Goal: Transaction & Acquisition: Purchase product/service

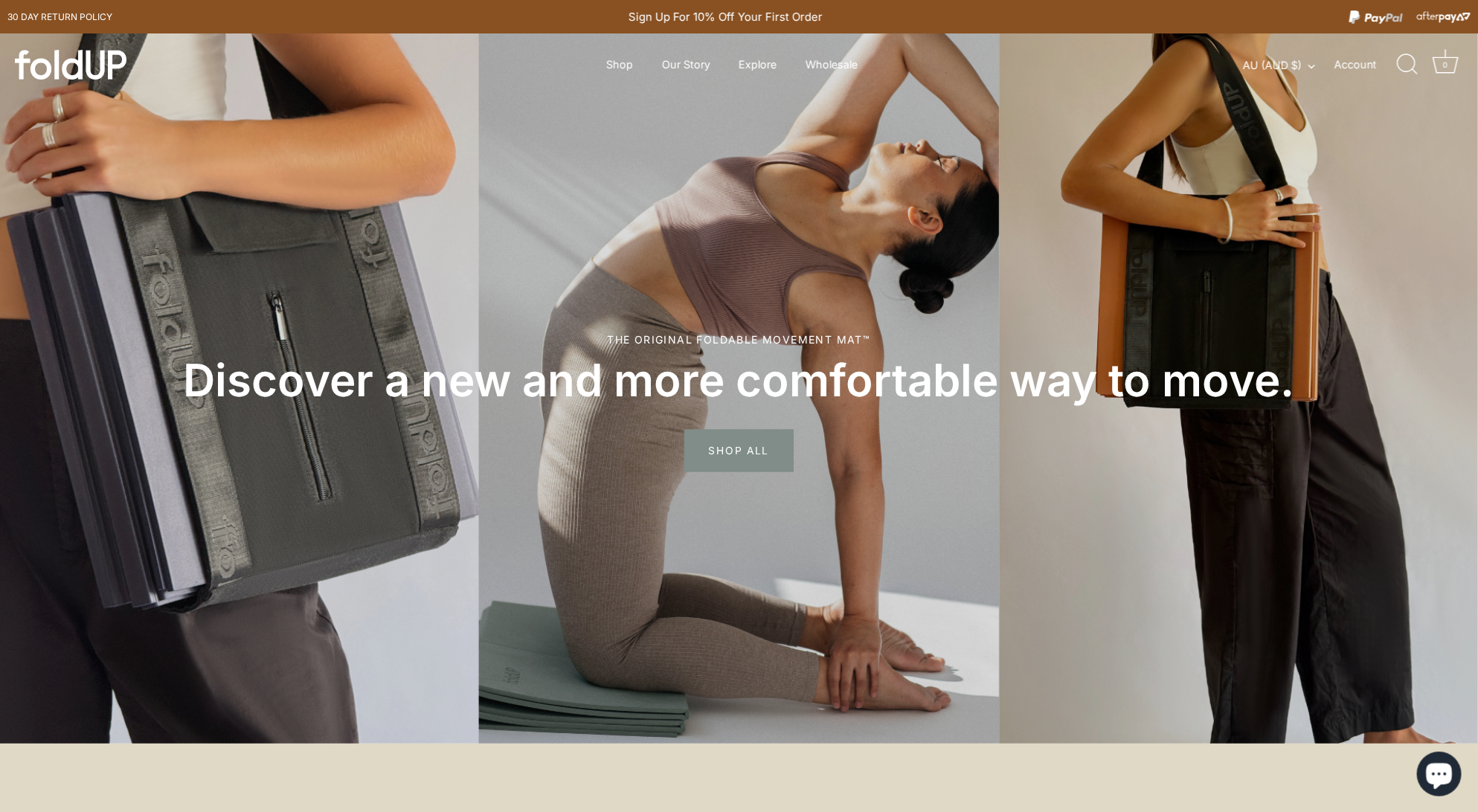
click at [739, 447] on span "SHOP ALL" at bounding box center [739, 452] width 109 height 43
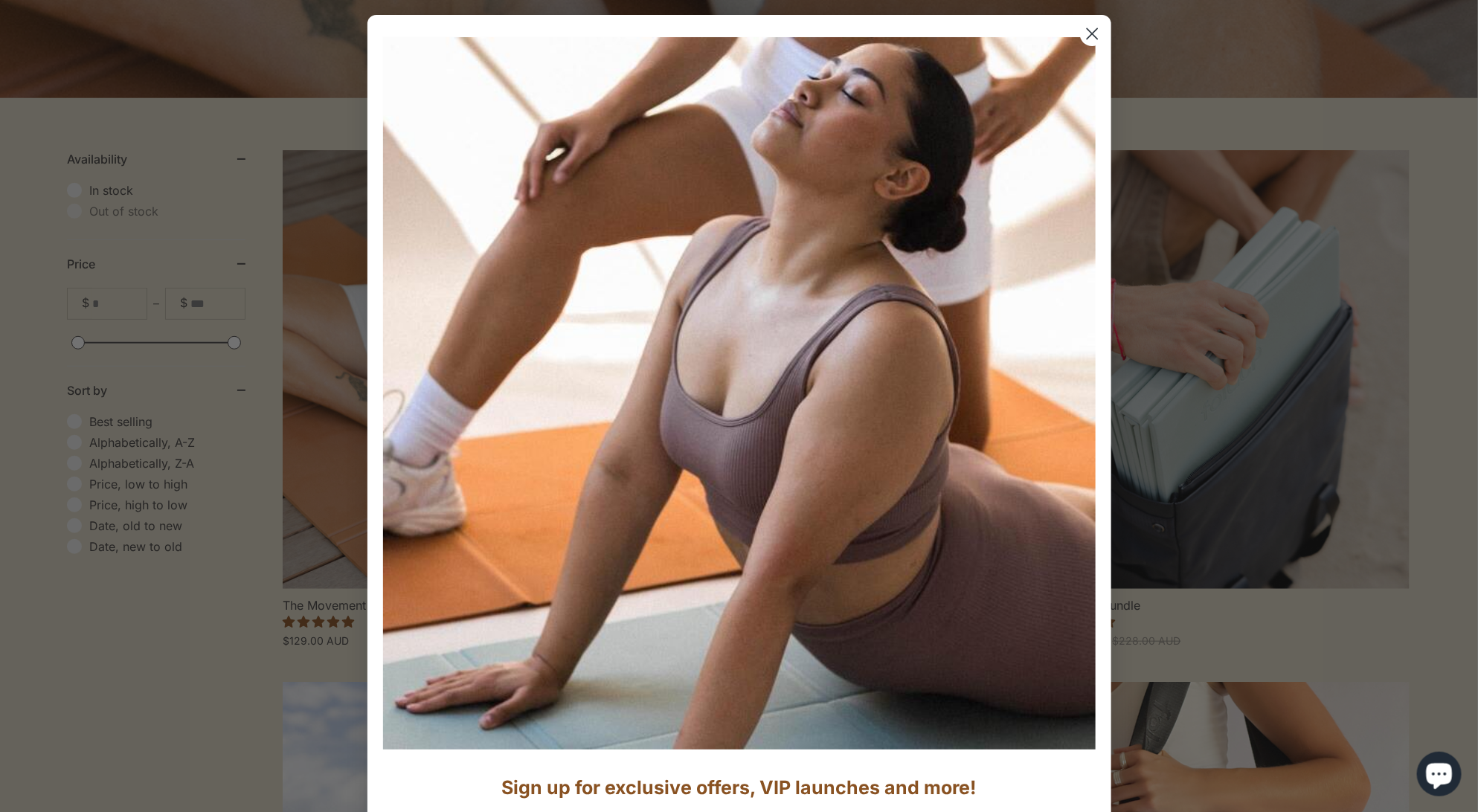
scroll to position [305, 0]
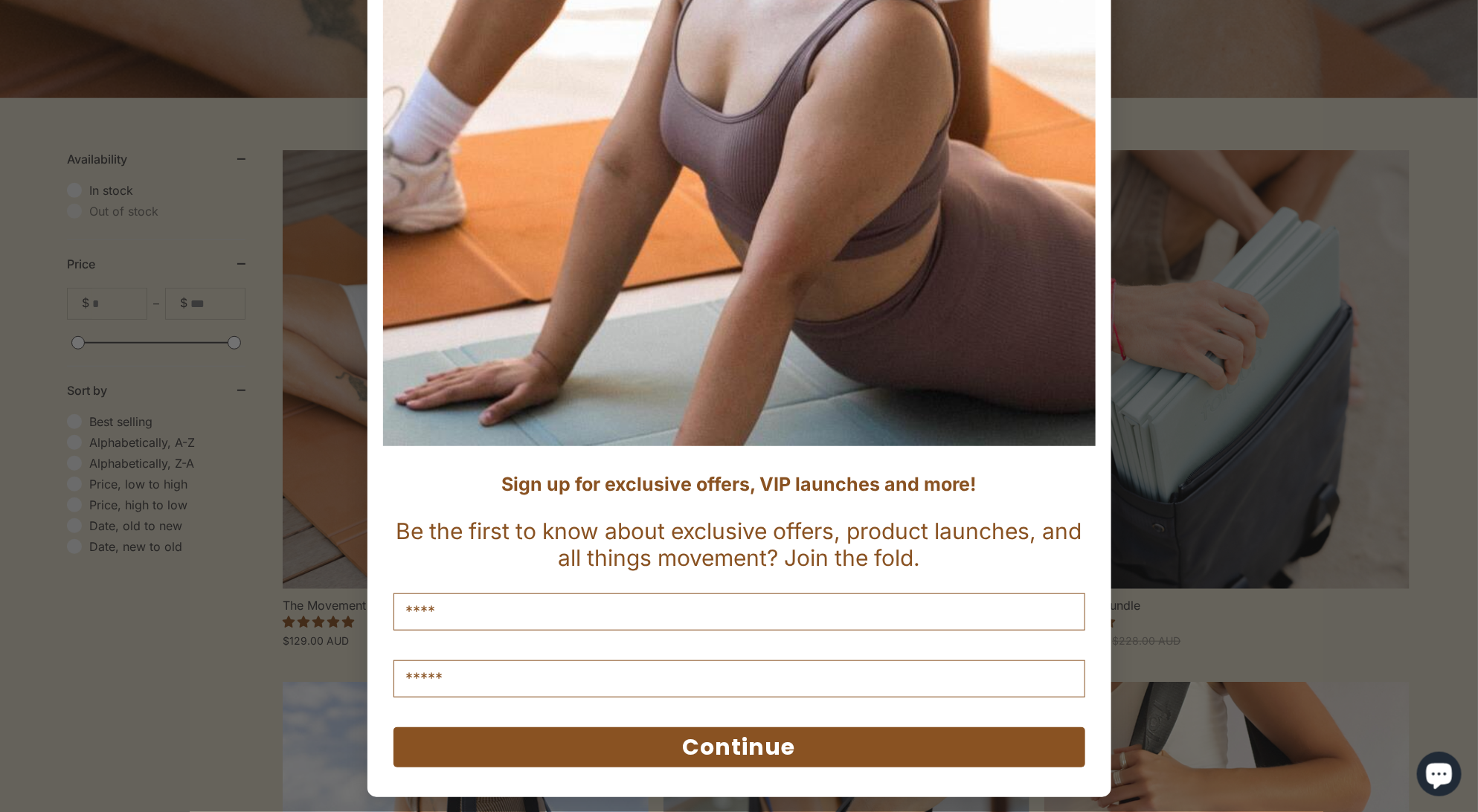
click at [1150, 131] on div "Close dialog Sign up for exclusive offers, VIP launches and more! Be the first …" at bounding box center [739, 406] width 1478 height 812
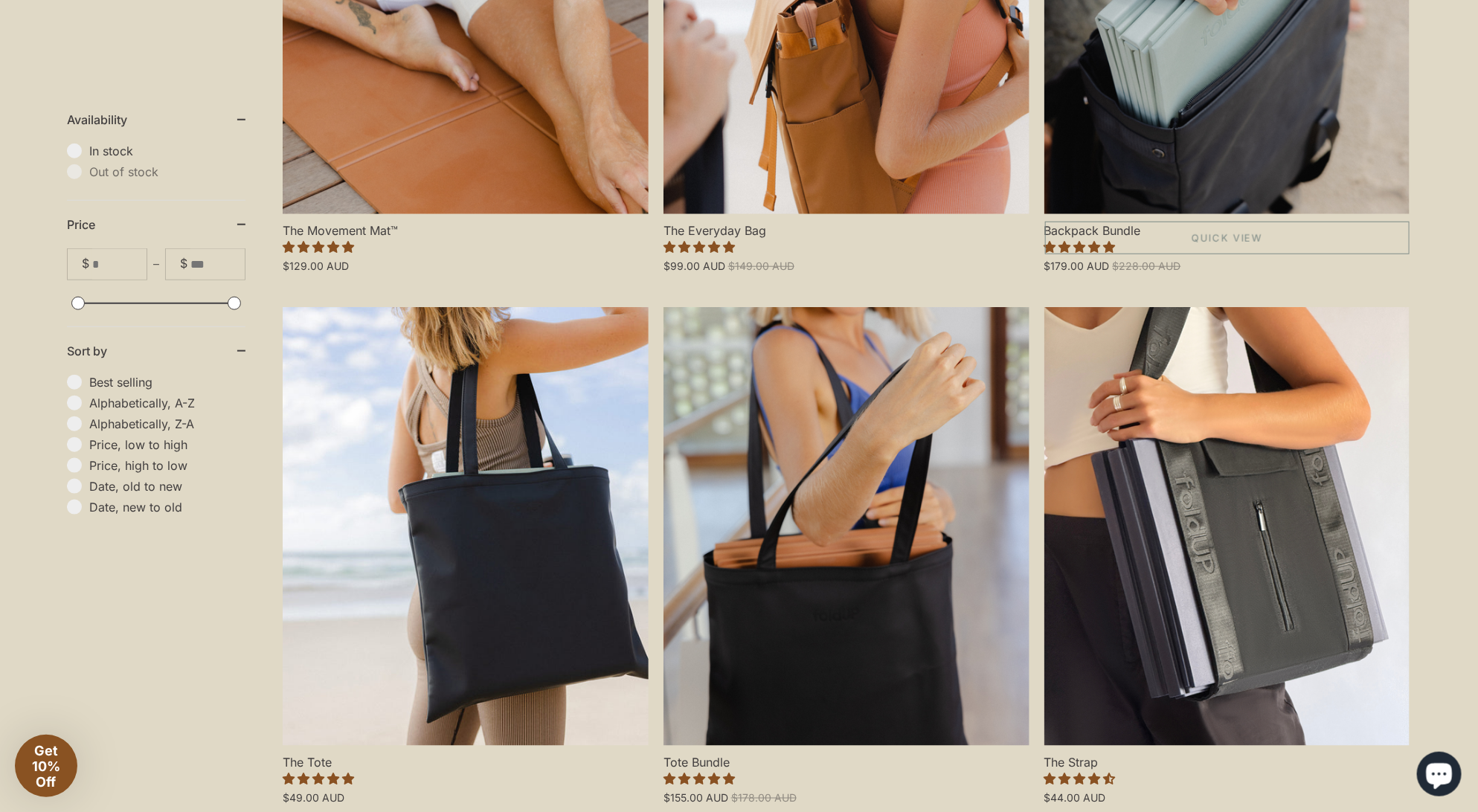
scroll to position [654, 0]
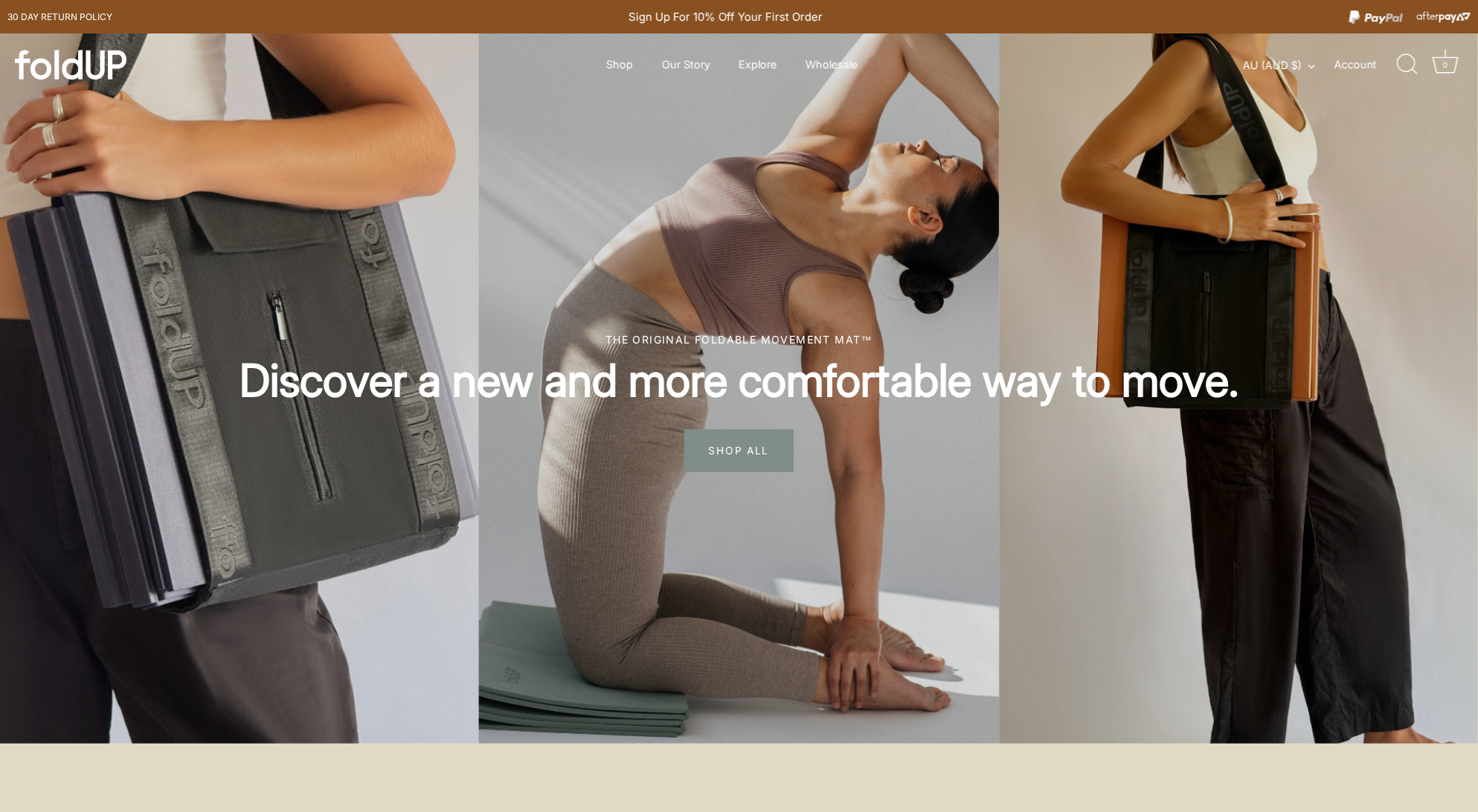
click at [724, 450] on span "SHOP ALL" at bounding box center [739, 452] width 109 height 43
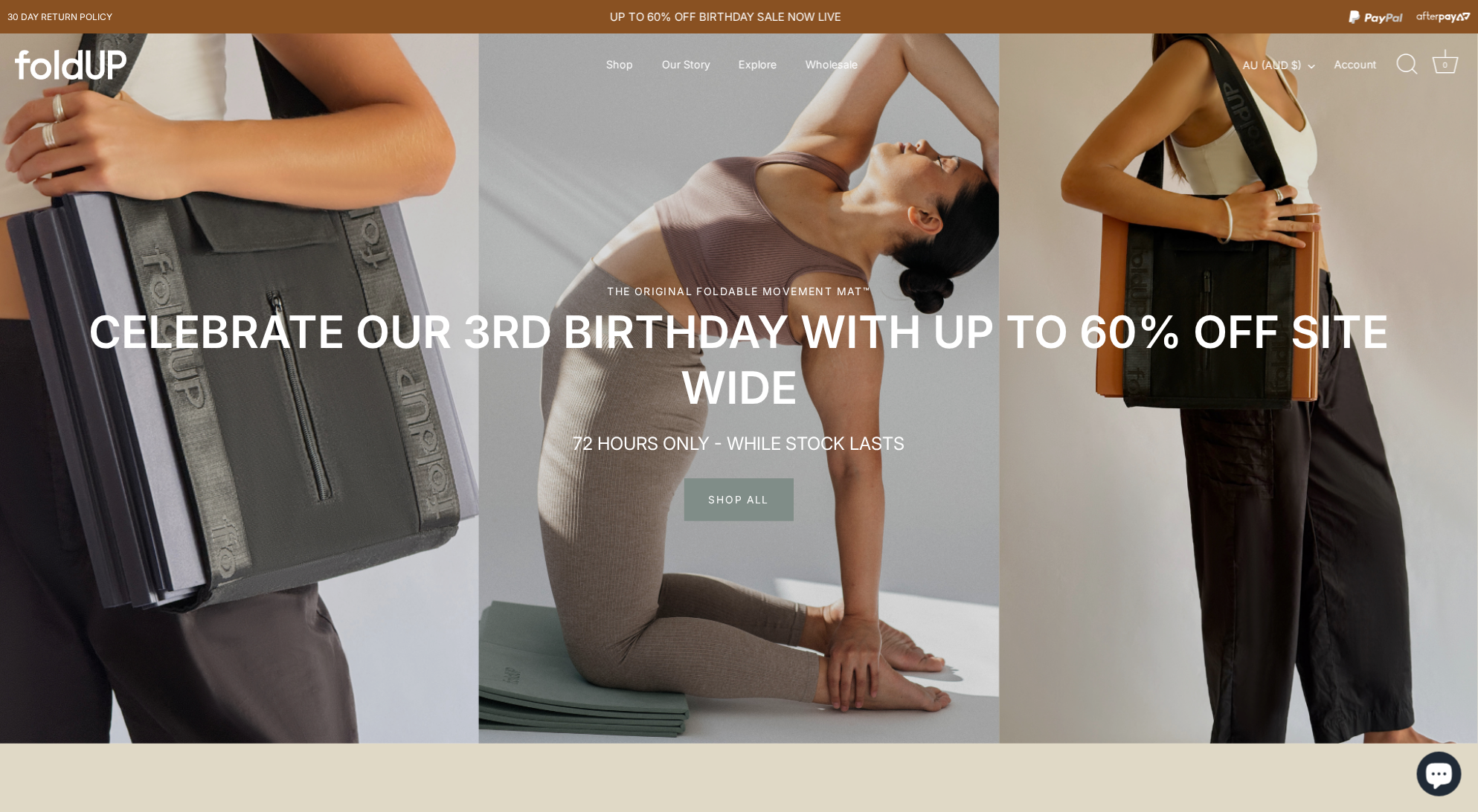
click at [758, 493] on span "SHOP ALL" at bounding box center [739, 499] width 109 height 43
